Goal: Task Accomplishment & Management: Manage account settings

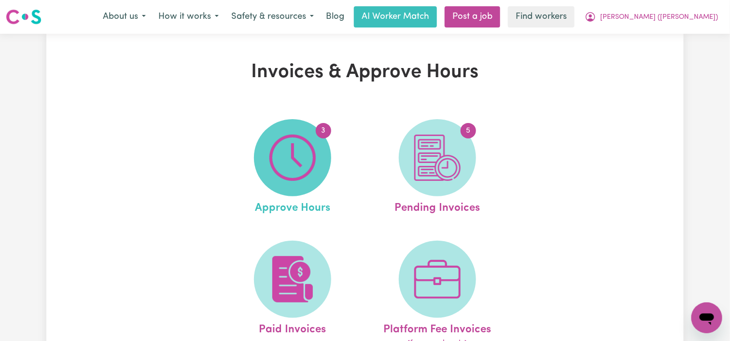
click at [309, 171] on img at bounding box center [292, 158] width 46 height 46
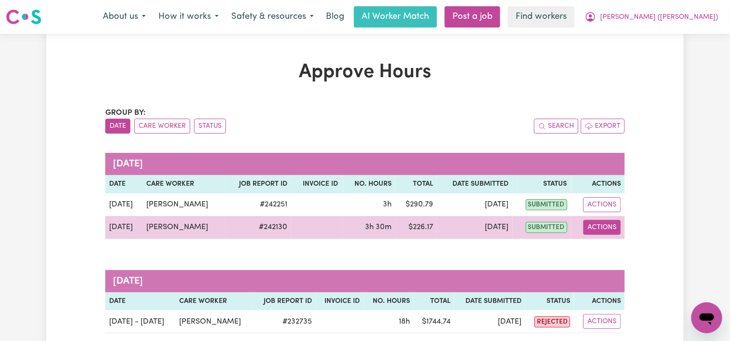
click at [595, 223] on button "Actions" at bounding box center [602, 227] width 38 height 15
click at [614, 241] on link "View Job Report" at bounding box center [624, 249] width 83 height 19
select select "pm"
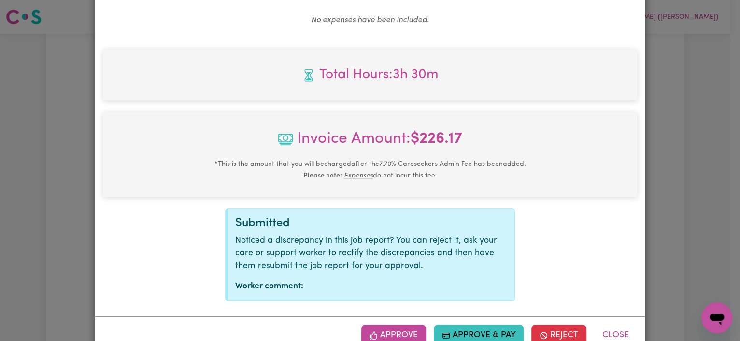
scroll to position [415, 0]
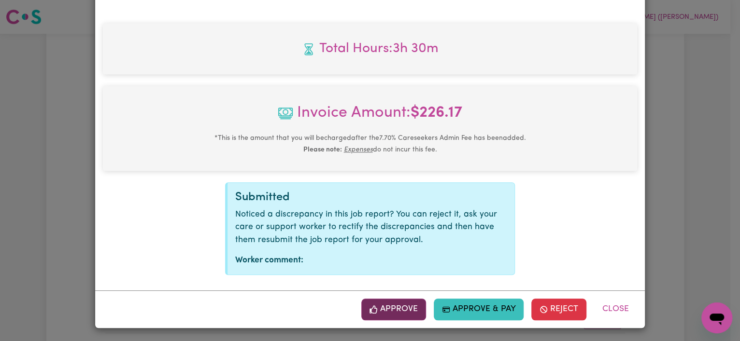
click at [369, 308] on icon "button" at bounding box center [373, 310] width 9 height 9
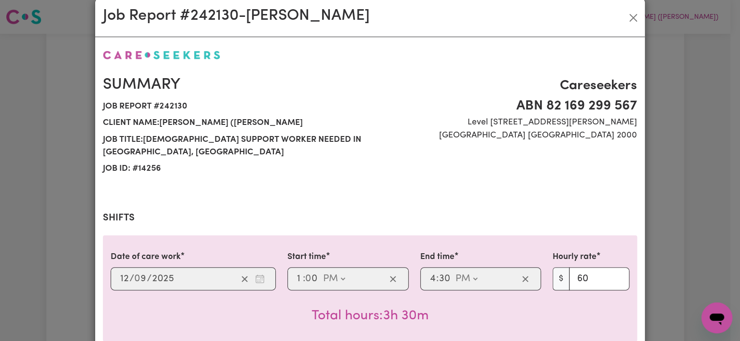
scroll to position [0, 0]
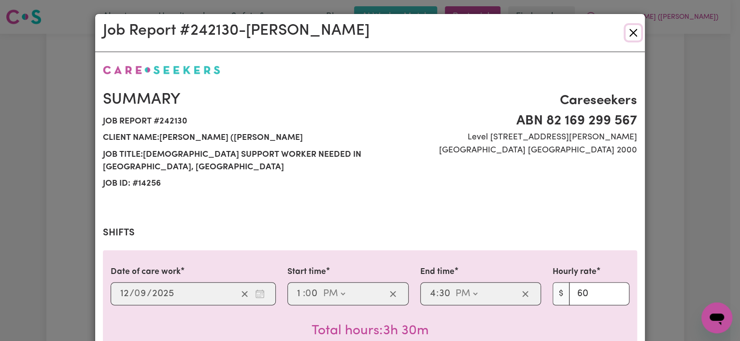
click at [625, 28] on button "Close" at bounding box center [632, 32] width 15 height 15
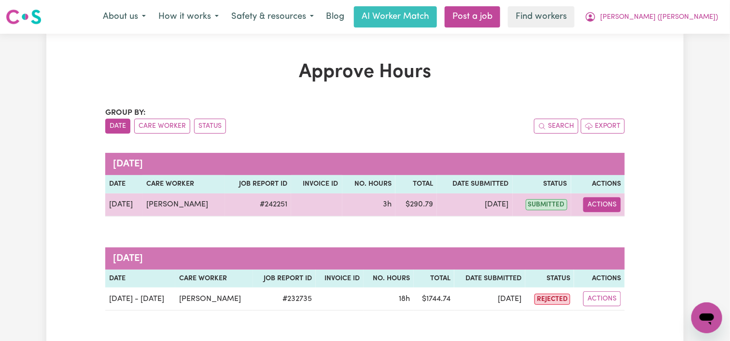
click at [599, 206] on button "Actions" at bounding box center [602, 204] width 38 height 15
click at [608, 228] on link "View Job Report" at bounding box center [624, 226] width 83 height 19
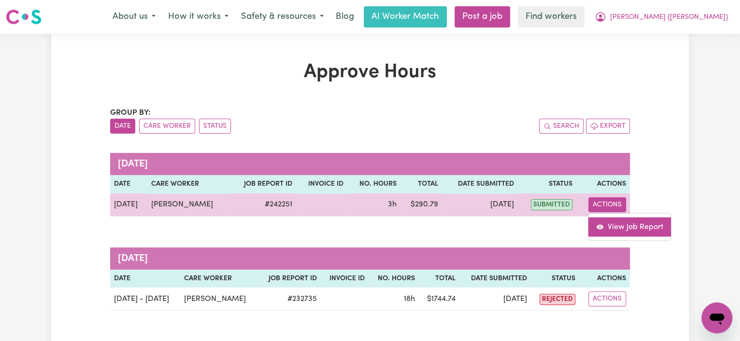
select select "pm"
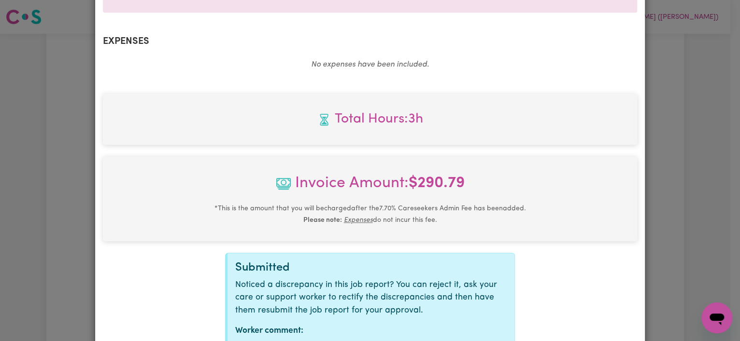
scroll to position [415, 0]
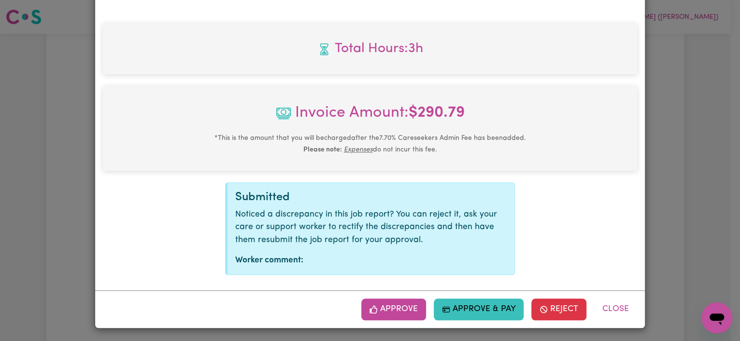
drag, startPoint x: 737, startPoint y: 83, endPoint x: 11, endPoint y: 1, distance: 730.8
click at [394, 310] on button "Approve" at bounding box center [393, 309] width 65 height 21
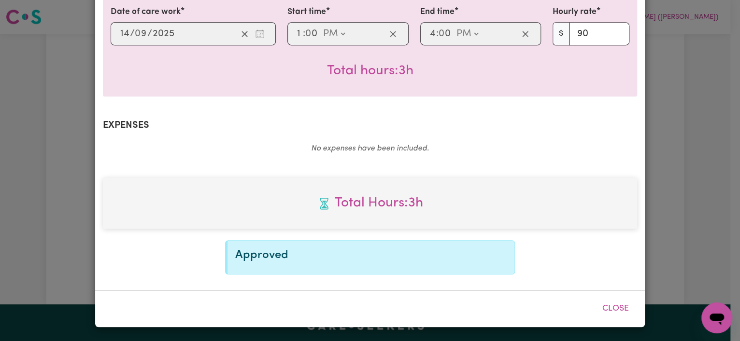
scroll to position [259, 0]
